Goal: Task Accomplishment & Management: Complete application form

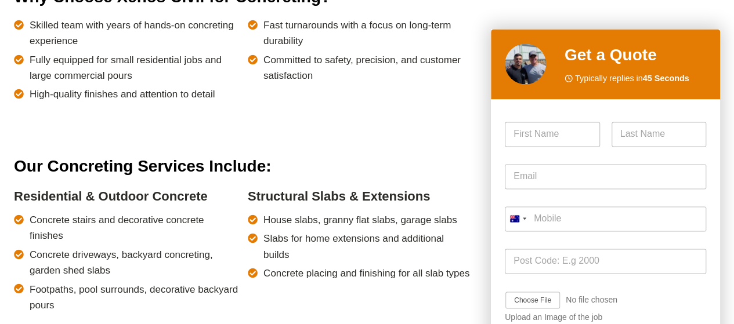
scroll to position [813, 0]
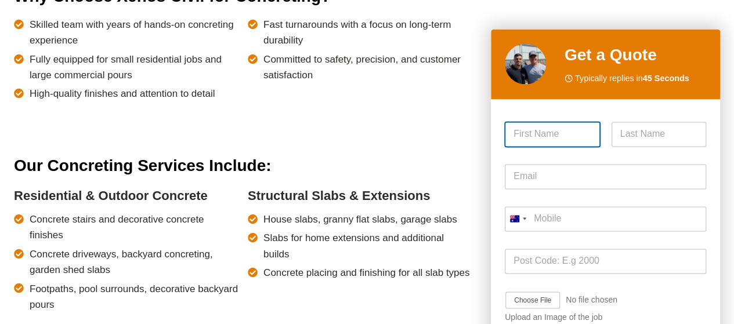
click at [560, 139] on input "First" at bounding box center [552, 134] width 95 height 25
click at [560, 135] on input "First" at bounding box center [552, 134] width 95 height 25
type input "Subrata"
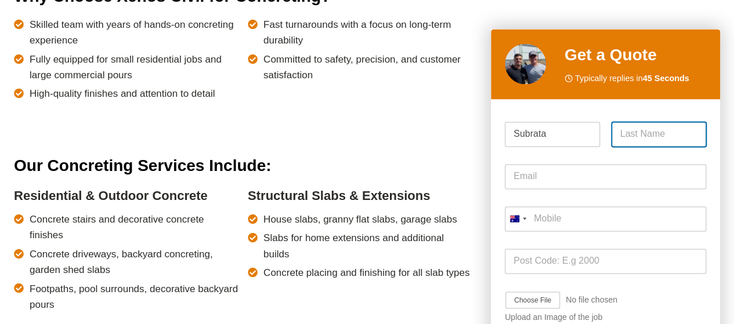
click at [625, 132] on input "Last" at bounding box center [659, 134] width 95 height 25
type input "[PERSON_NAME]"
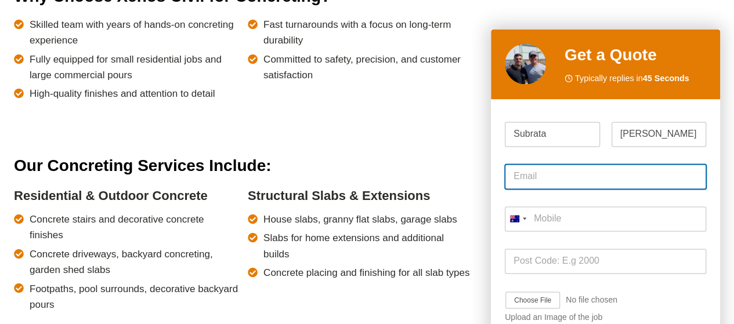
click at [524, 177] on input "Email *" at bounding box center [605, 176] width 201 height 25
type input "[PERSON_NAME][EMAIL_ADDRESS][PERSON_NAME][DOMAIN_NAME]"
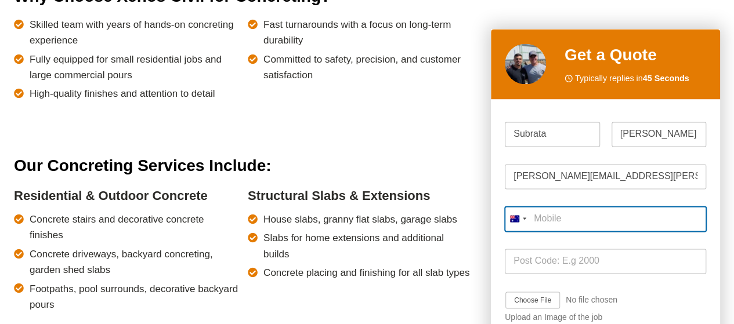
click at [547, 223] on input "Mobile *" at bounding box center [605, 219] width 201 height 25
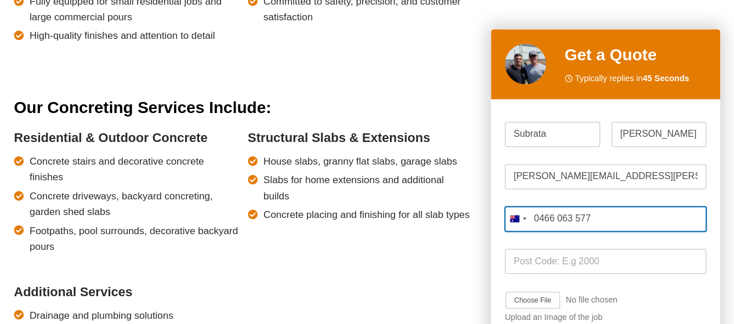
type input "0466 063 577"
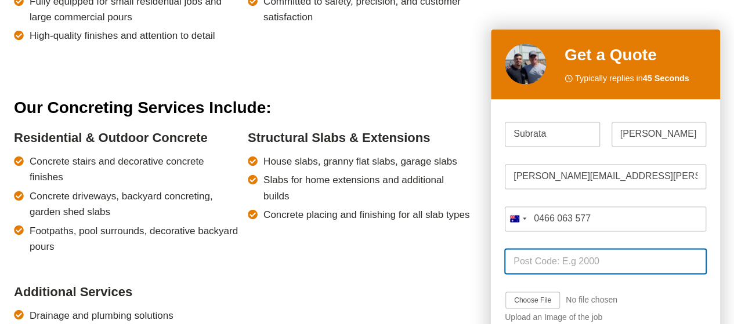
click at [533, 256] on input "Post Code *" at bounding box center [605, 261] width 201 height 25
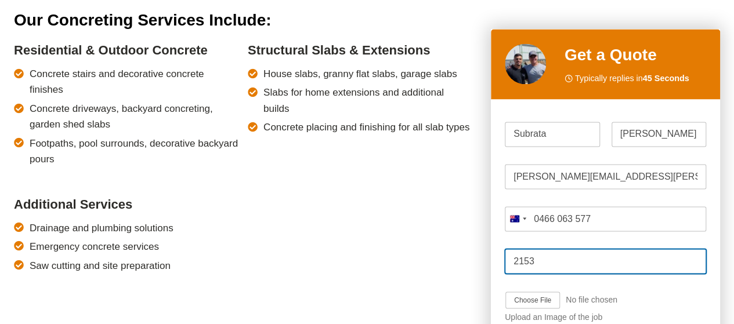
scroll to position [975, 0]
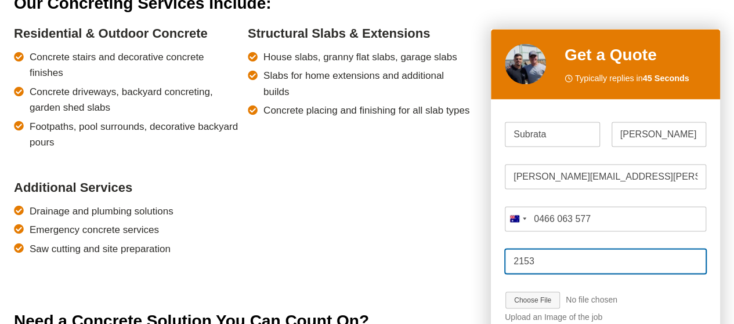
type input "2153"
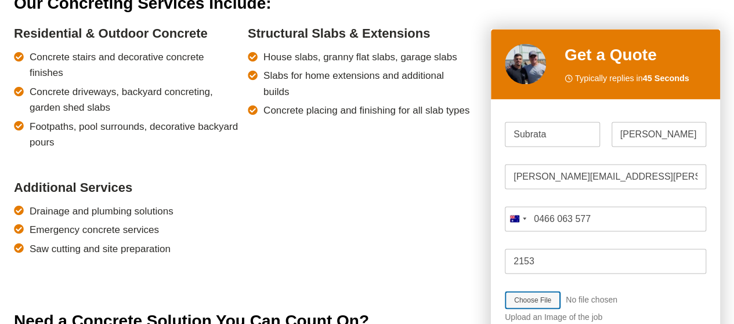
click at [576, 300] on input "Job Image Upload" at bounding box center [565, 300] width 121 height 19
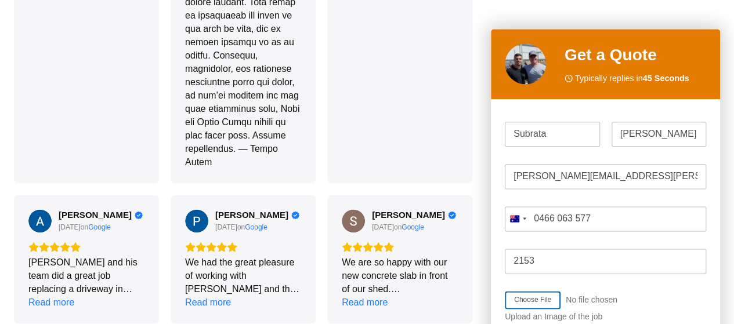
scroll to position [2884, 0]
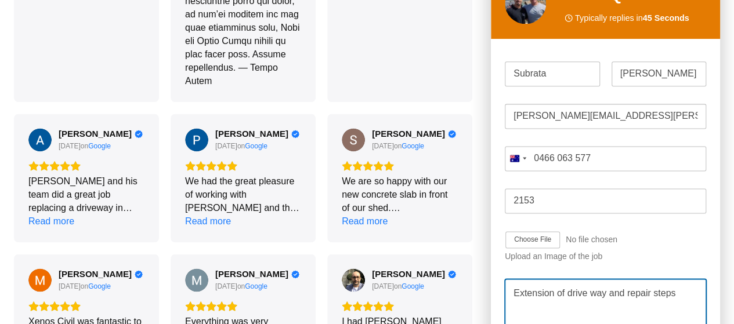
scroll to position [2942, 0]
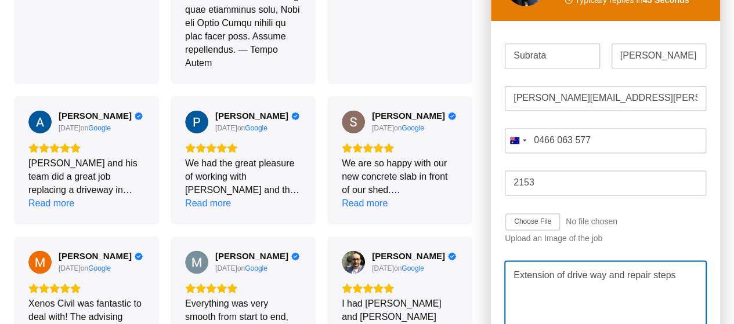
type textarea "Extension of drive way and repair steps"
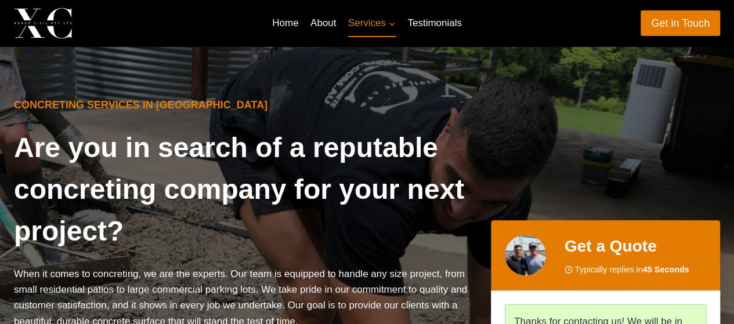
scroll to position [0, 0]
